Goal: Task Accomplishment & Management: Complete application form

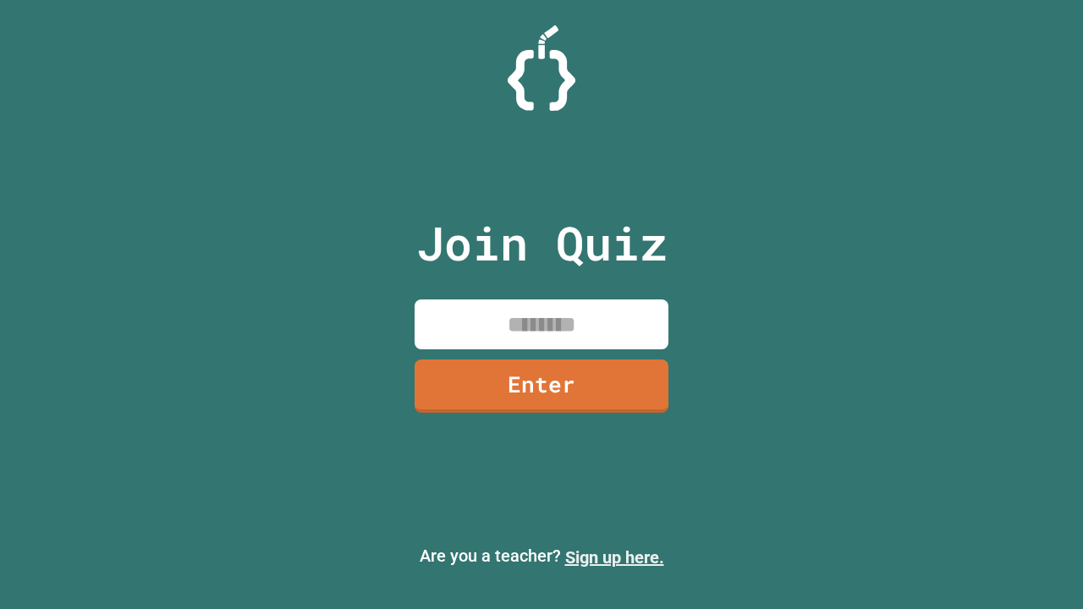
click at [614, 558] on link "Sign up here." at bounding box center [614, 557] width 99 height 20
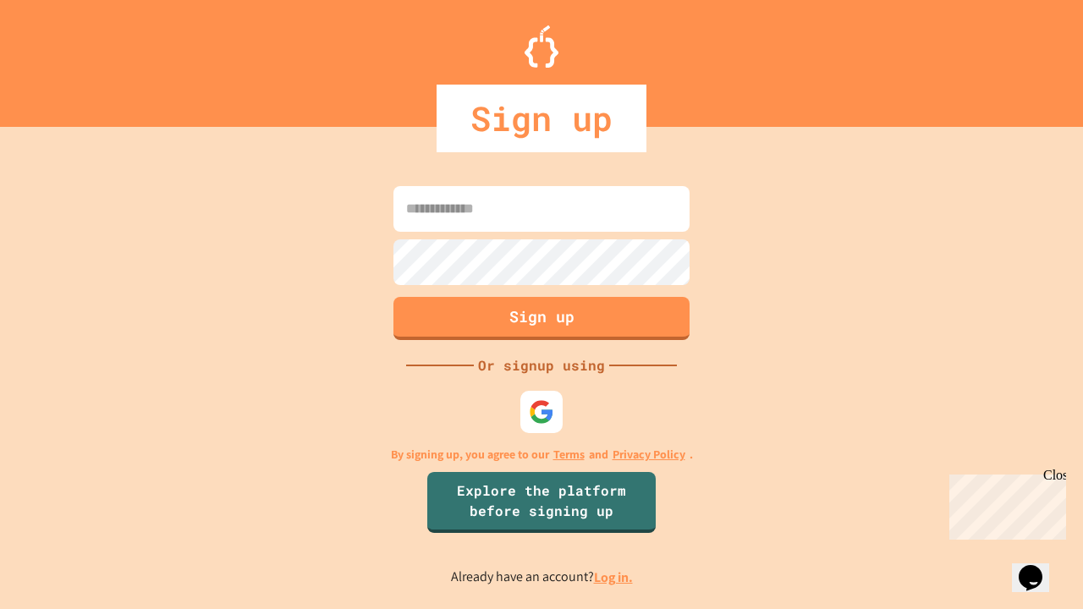
click at [614, 577] on link "Log in." at bounding box center [613, 578] width 39 height 18
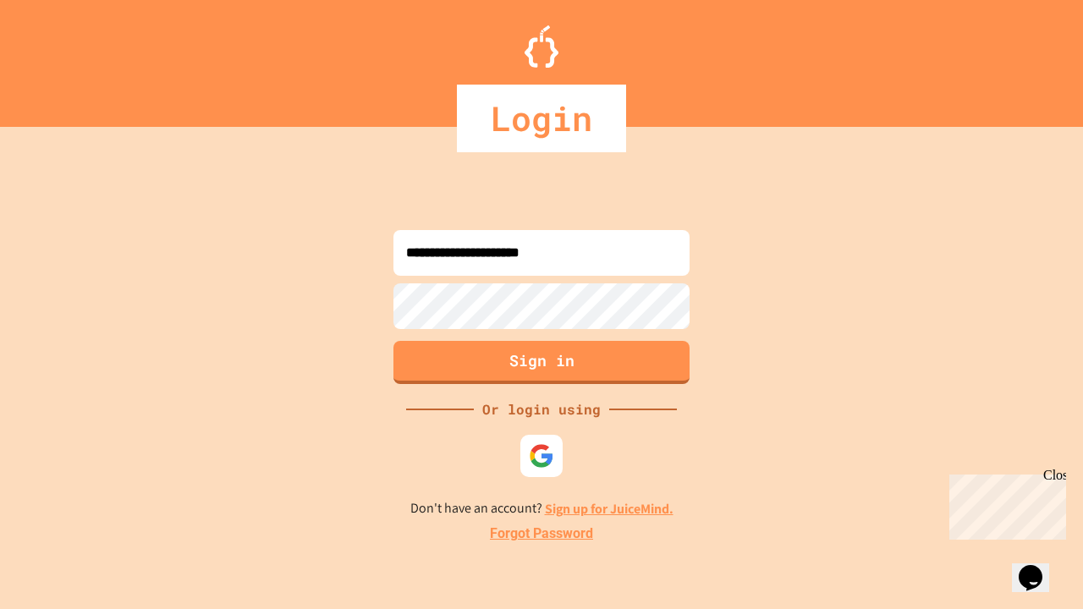
type input "**********"
